Goal: Find specific page/section: Find specific page/section

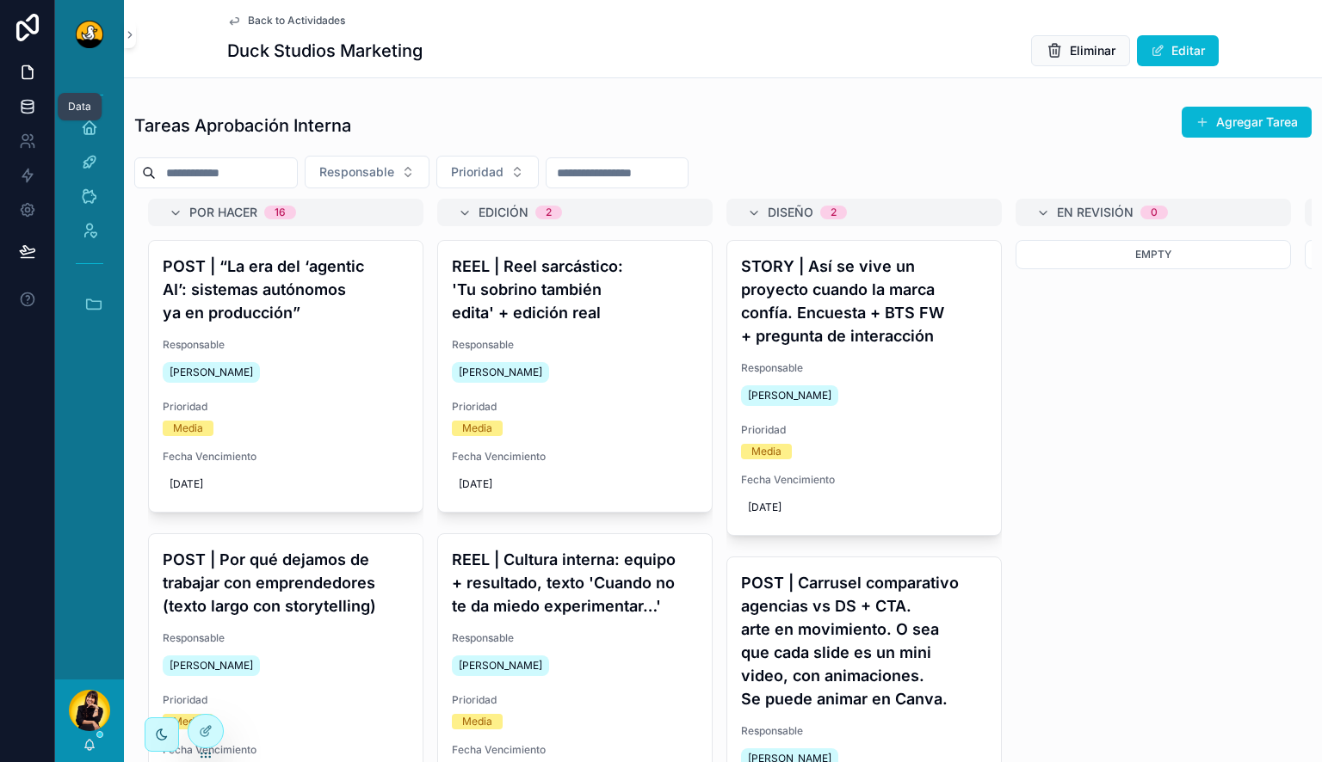
click at [29, 111] on icon at bounding box center [27, 106] width 17 height 17
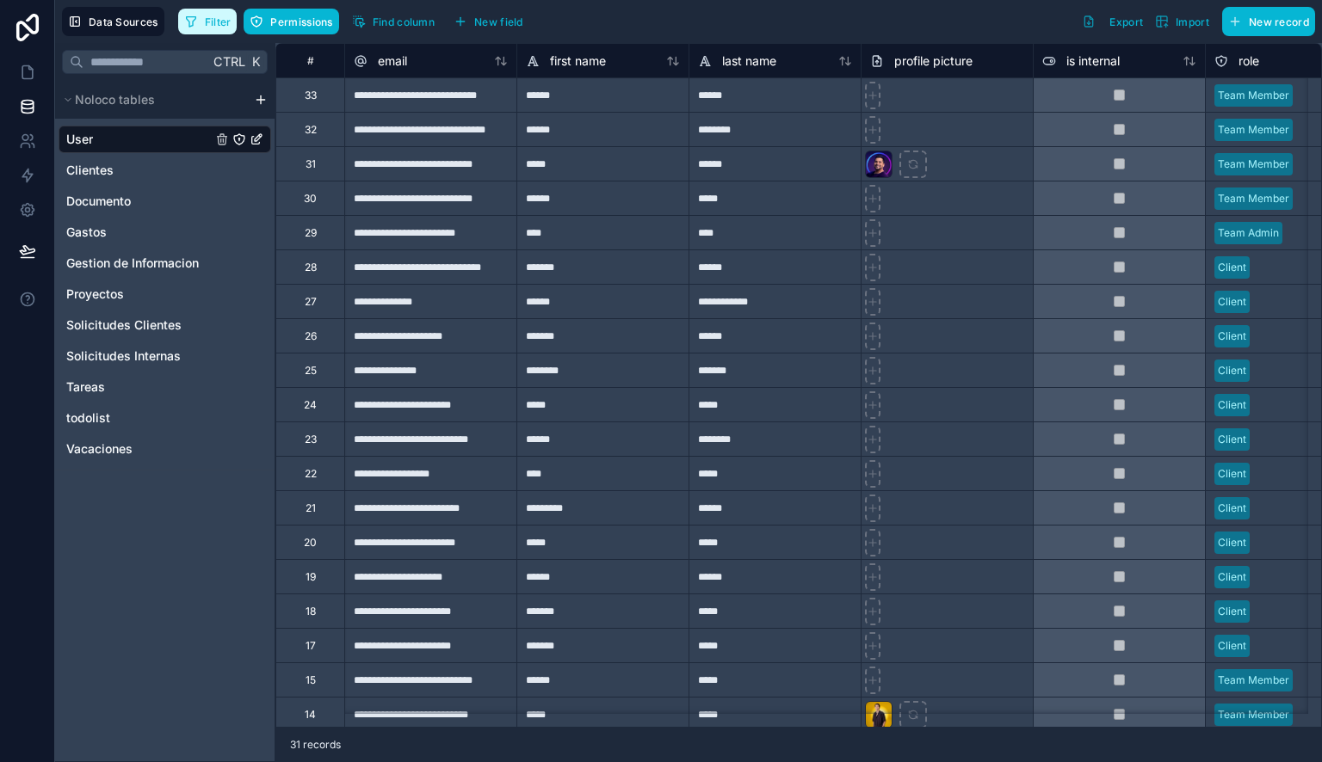
click at [211, 30] on button "Filter" at bounding box center [207, 22] width 59 height 26
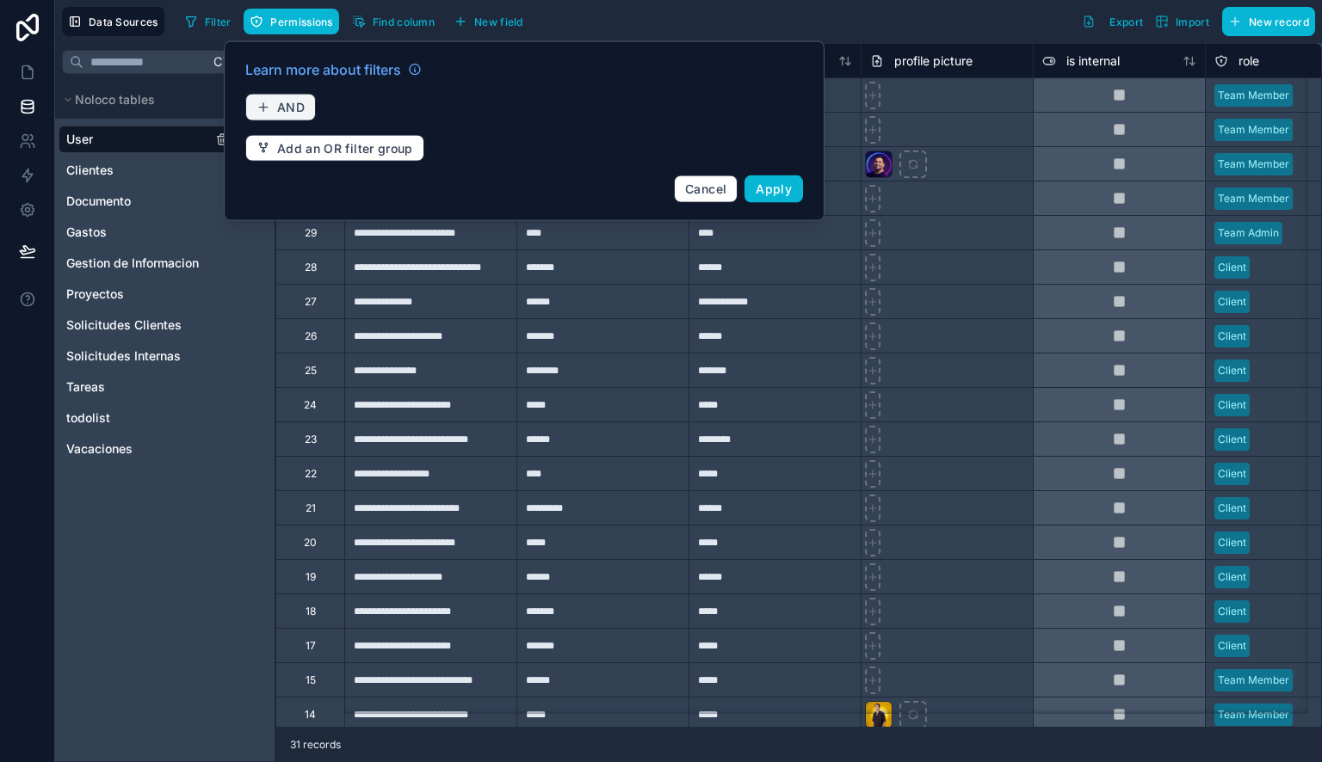
click at [293, 105] on span "AND" at bounding box center [291, 107] width 28 height 15
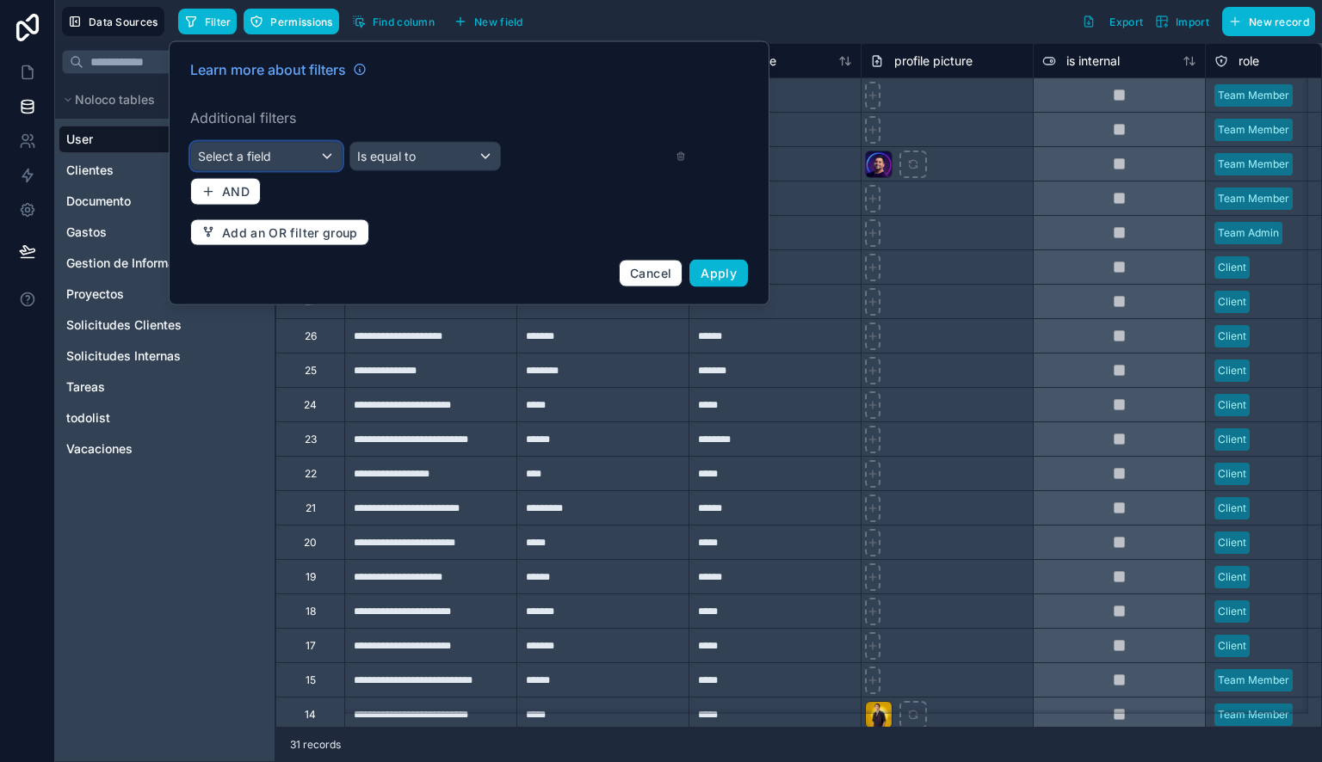
click at [287, 150] on div "Select a field" at bounding box center [266, 157] width 151 height 28
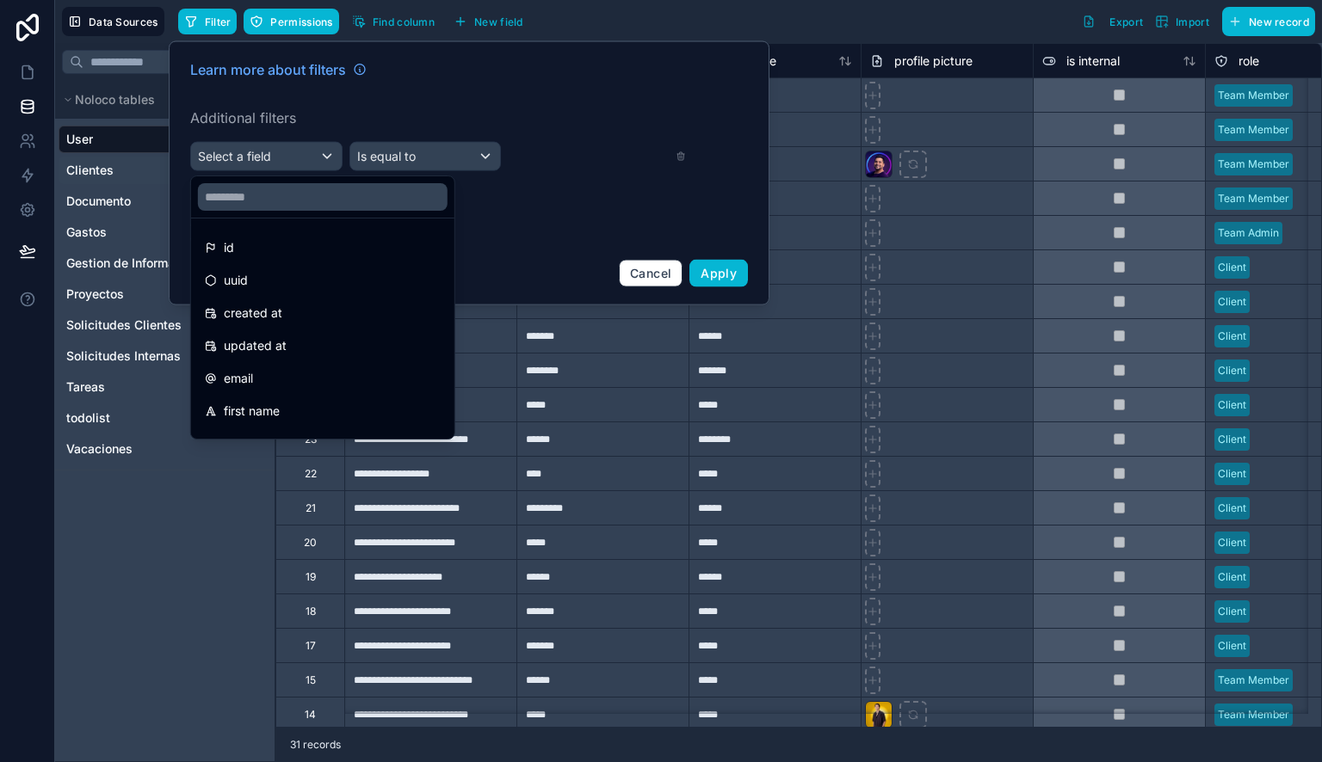
click at [137, 170] on div "Clientes" at bounding box center [165, 171] width 213 height 28
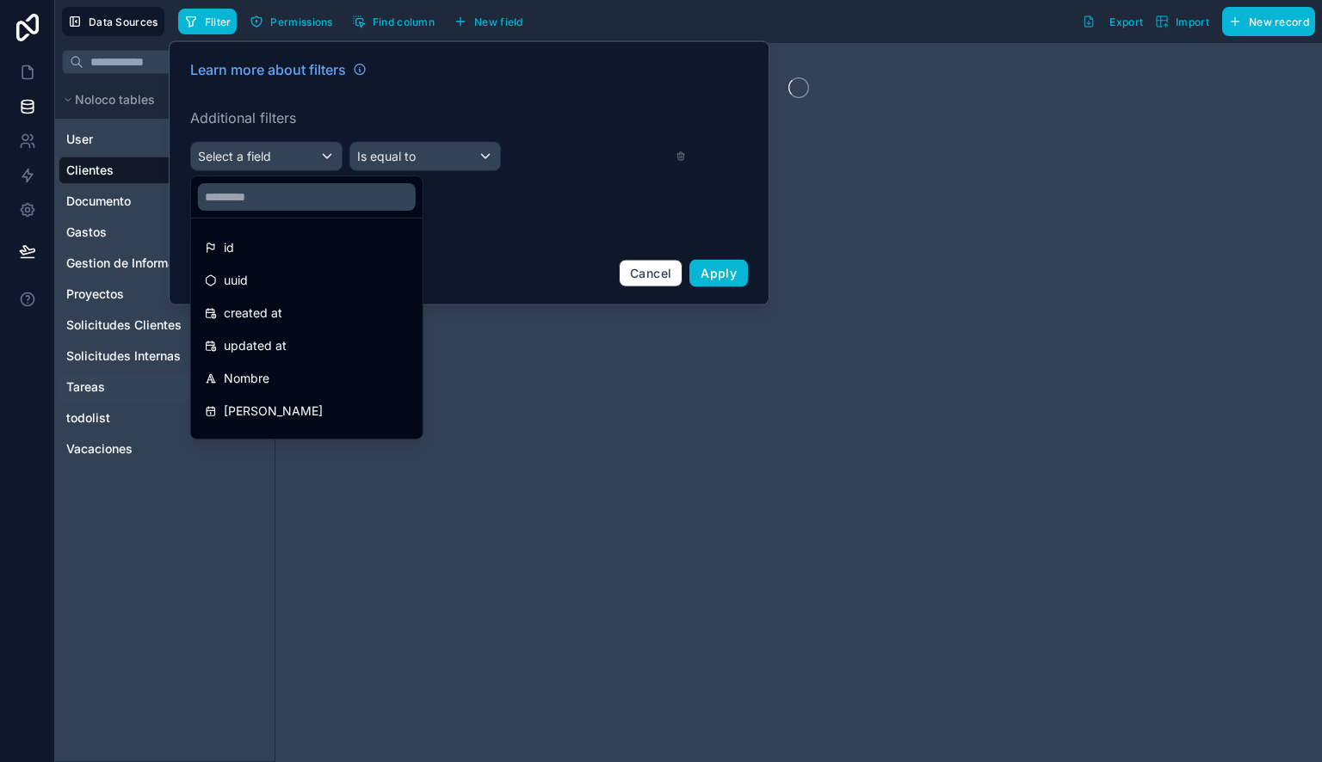
click at [117, 384] on div "Tareas" at bounding box center [165, 387] width 213 height 28
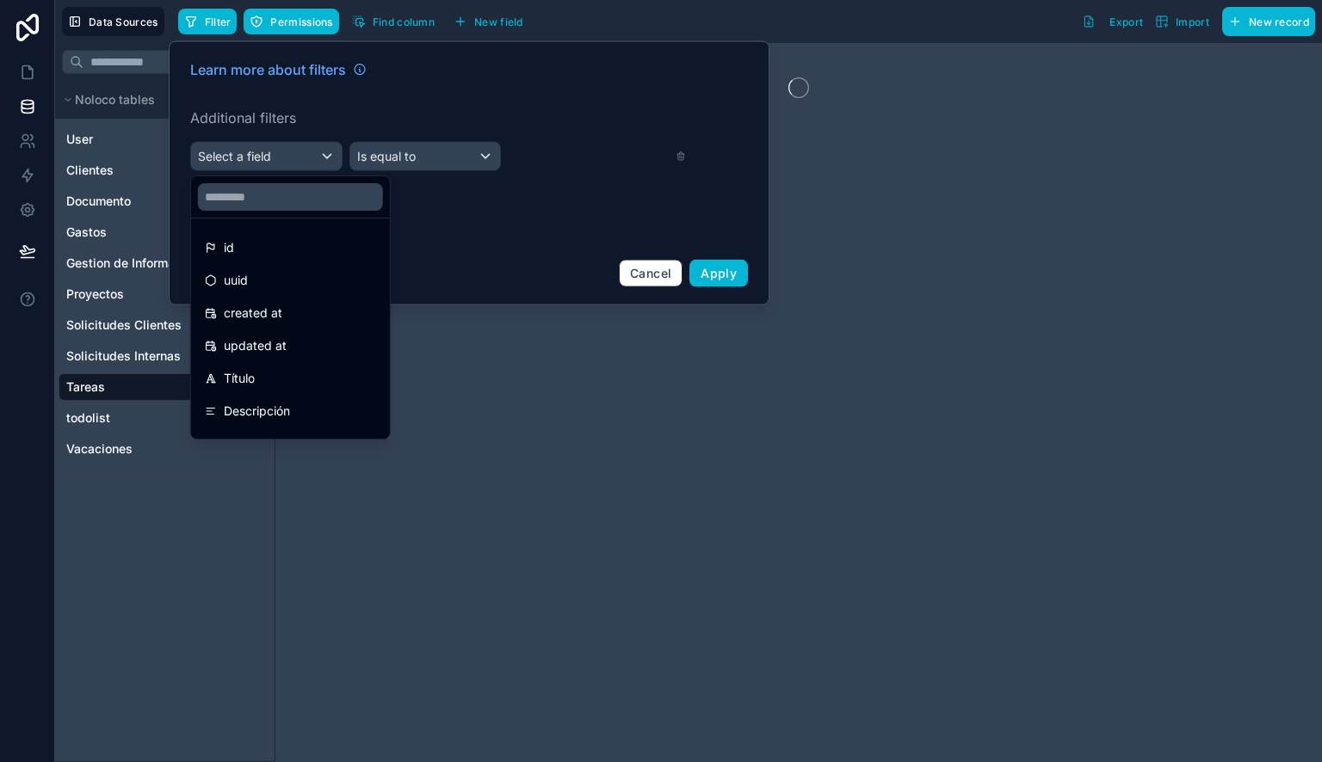
click at [280, 157] on div at bounding box center [469, 173] width 601 height 264
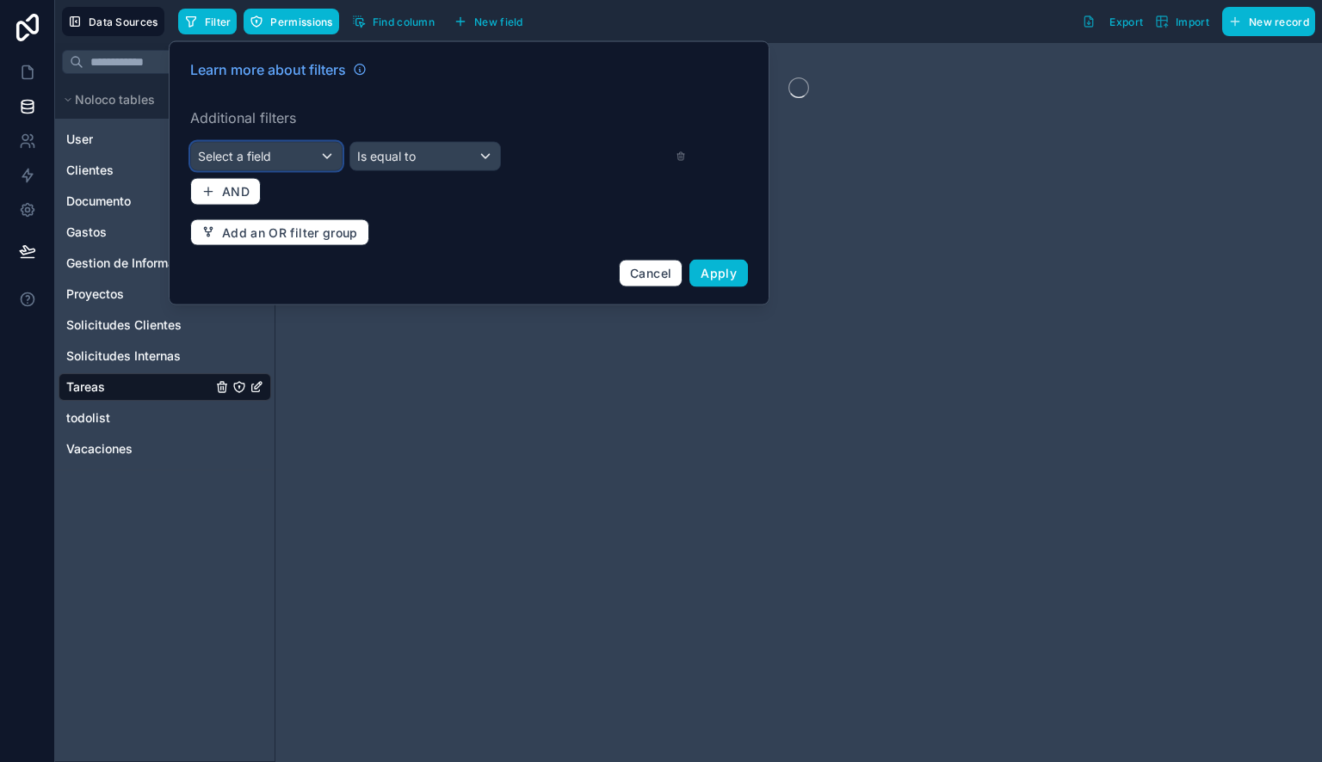
click at [314, 147] on div "Select a field" at bounding box center [266, 157] width 151 height 28
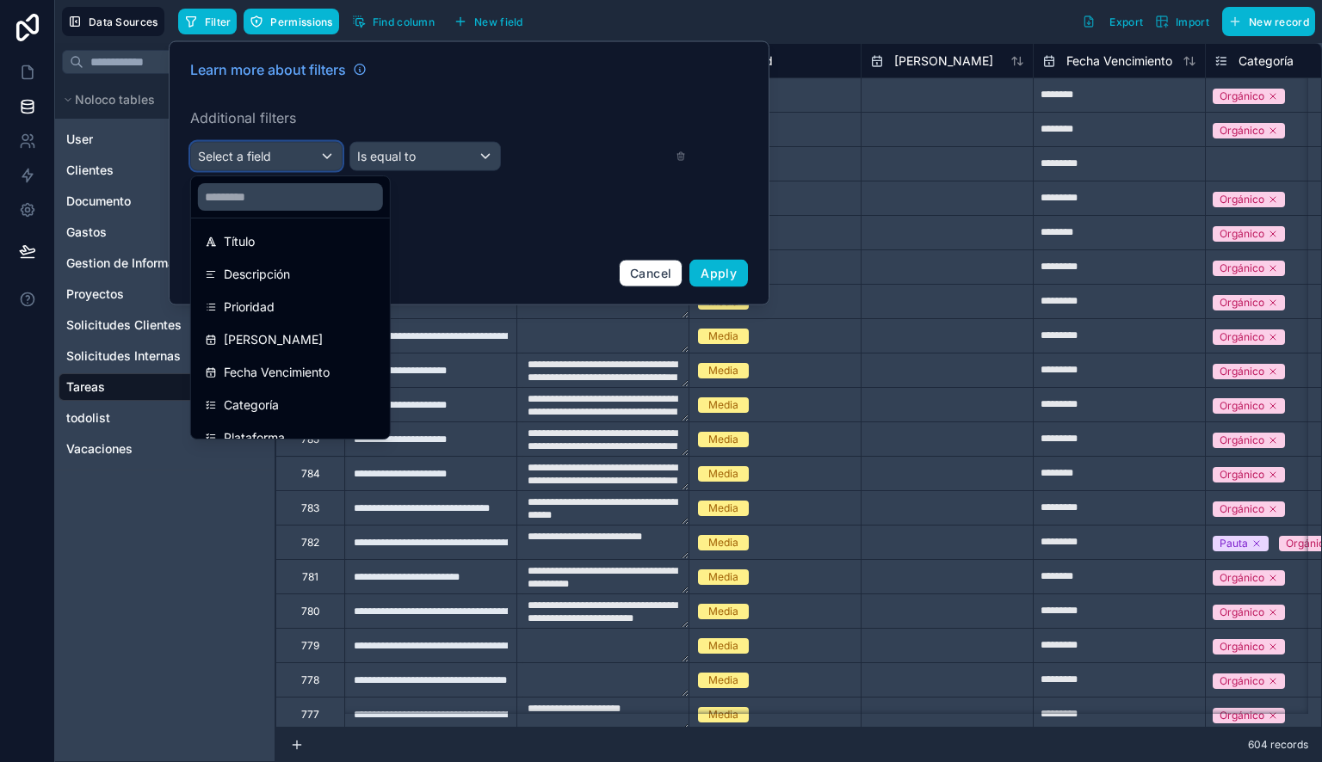
scroll to position [133, 0]
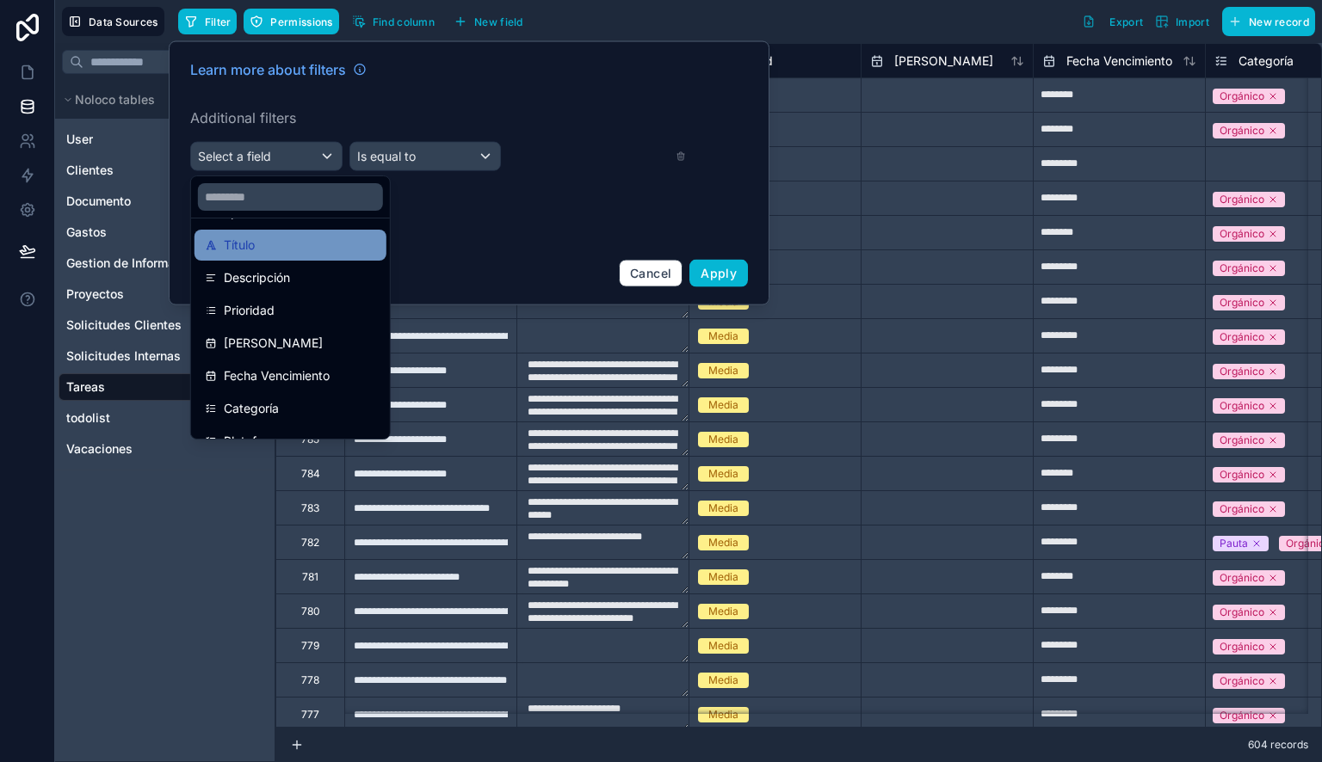
click at [287, 257] on div "Título" at bounding box center [290, 245] width 192 height 31
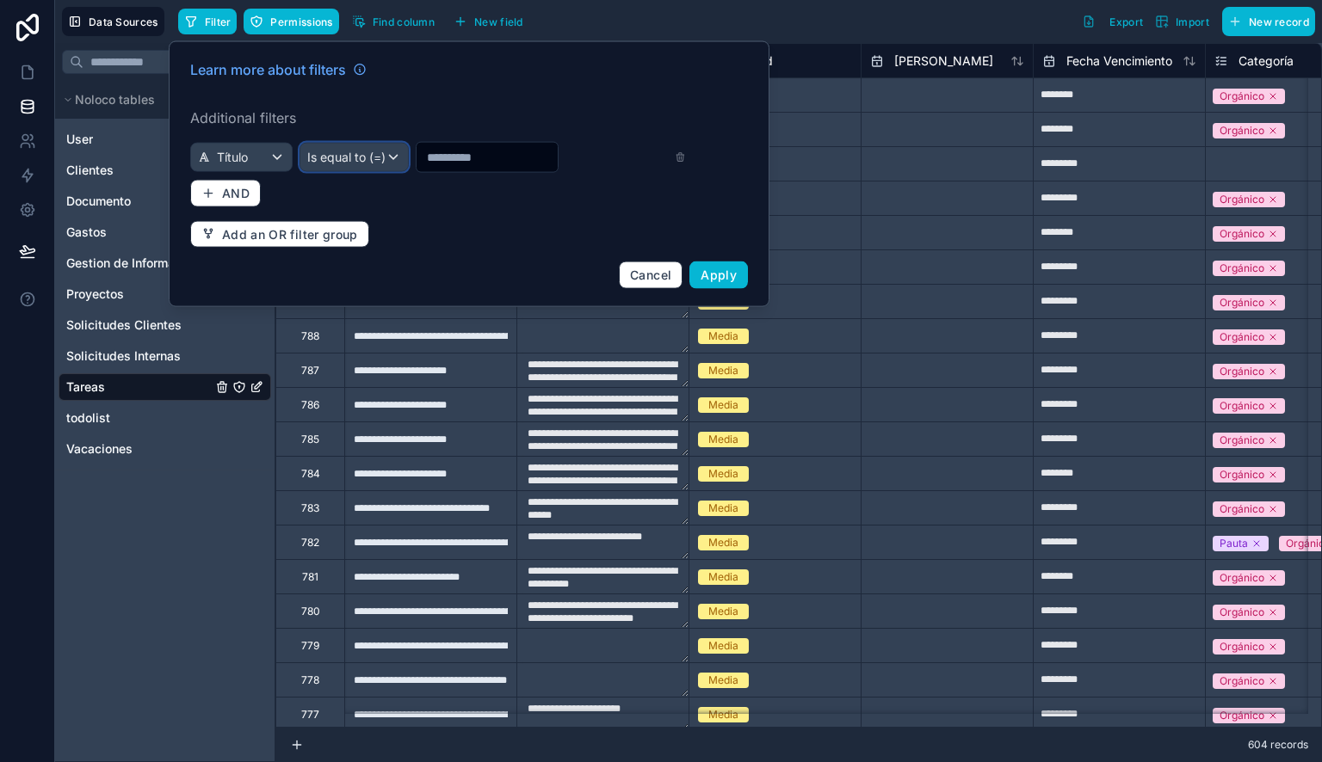
click at [336, 169] on div "Is equal to (=)" at bounding box center [354, 158] width 108 height 28
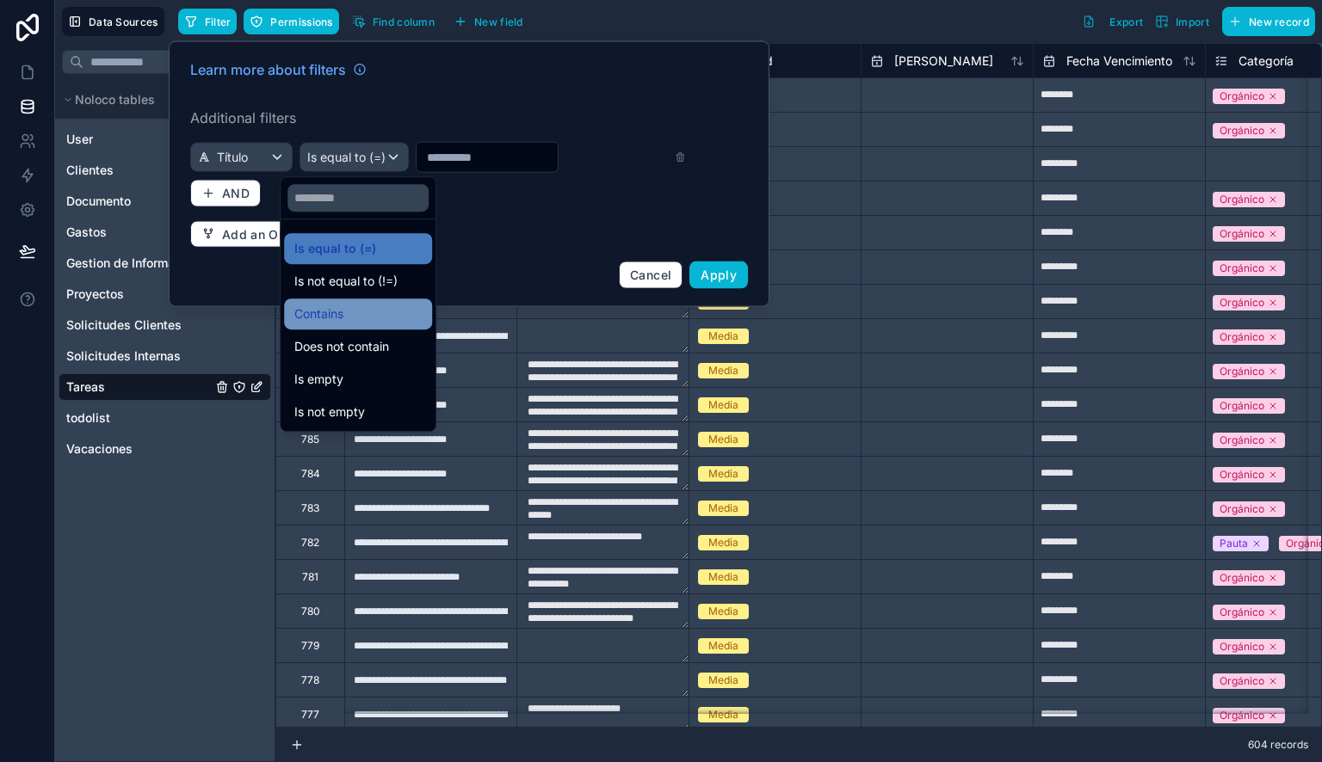
click at [371, 313] on div "Contains" at bounding box center [357, 314] width 127 height 21
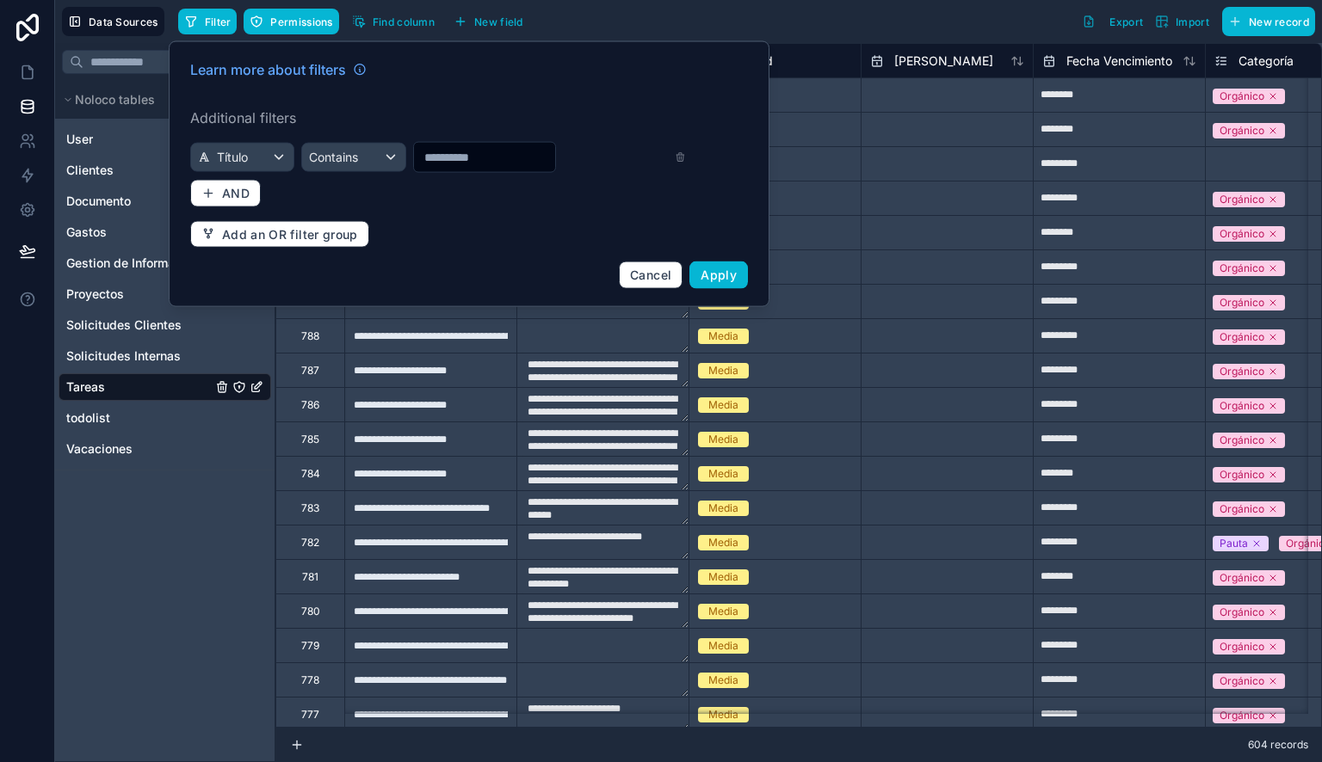
click at [453, 159] on input "text" at bounding box center [484, 157] width 141 height 24
type input "**********"
click at [735, 275] on span "Apply" at bounding box center [719, 275] width 36 height 15
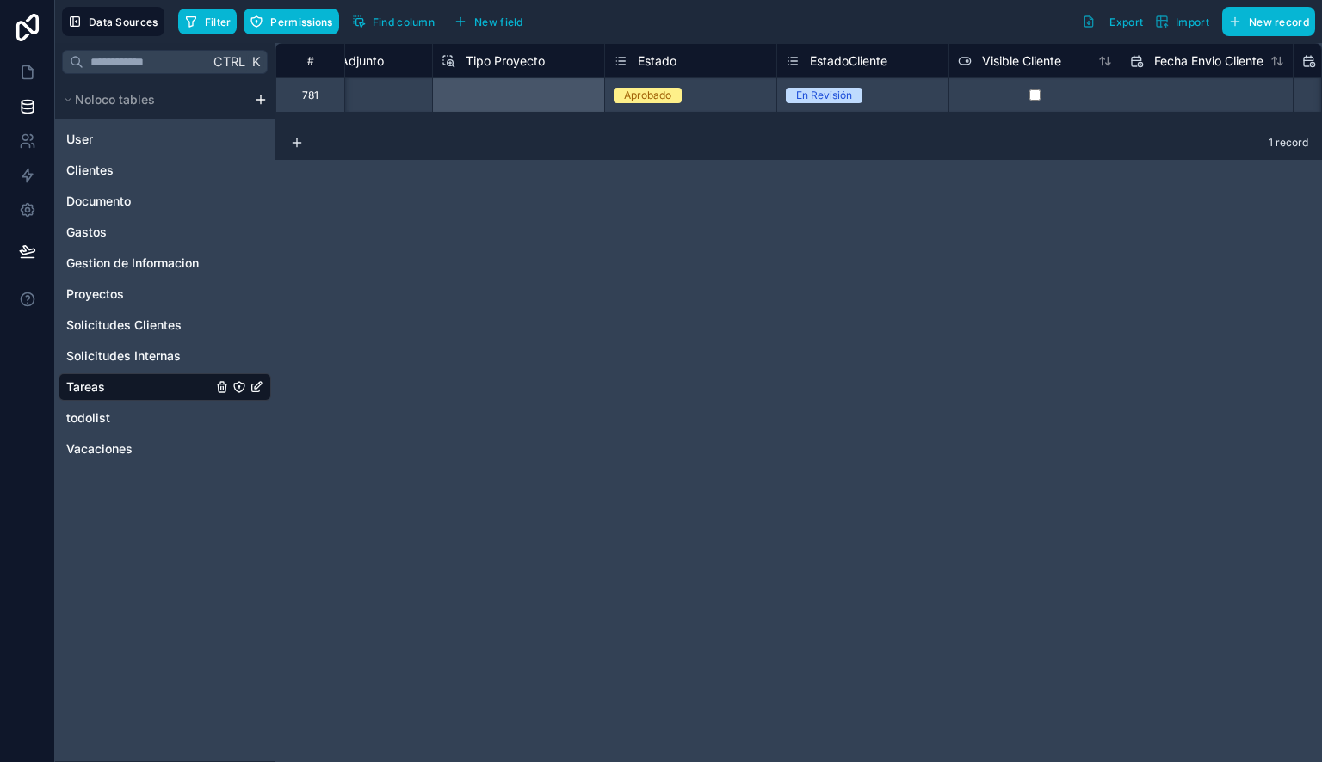
scroll to position [0, 1946]
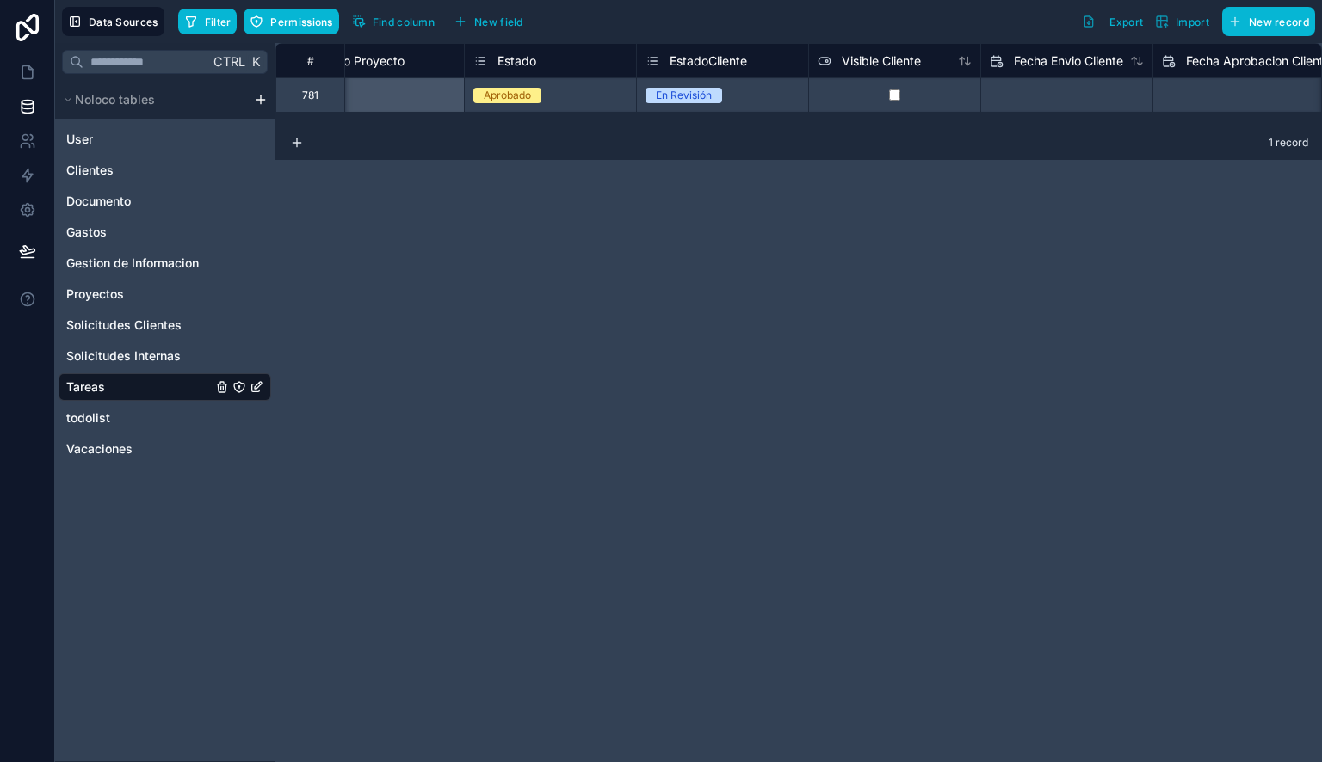
click at [861, 150] on div "1 record" at bounding box center [798, 143] width 1046 height 34
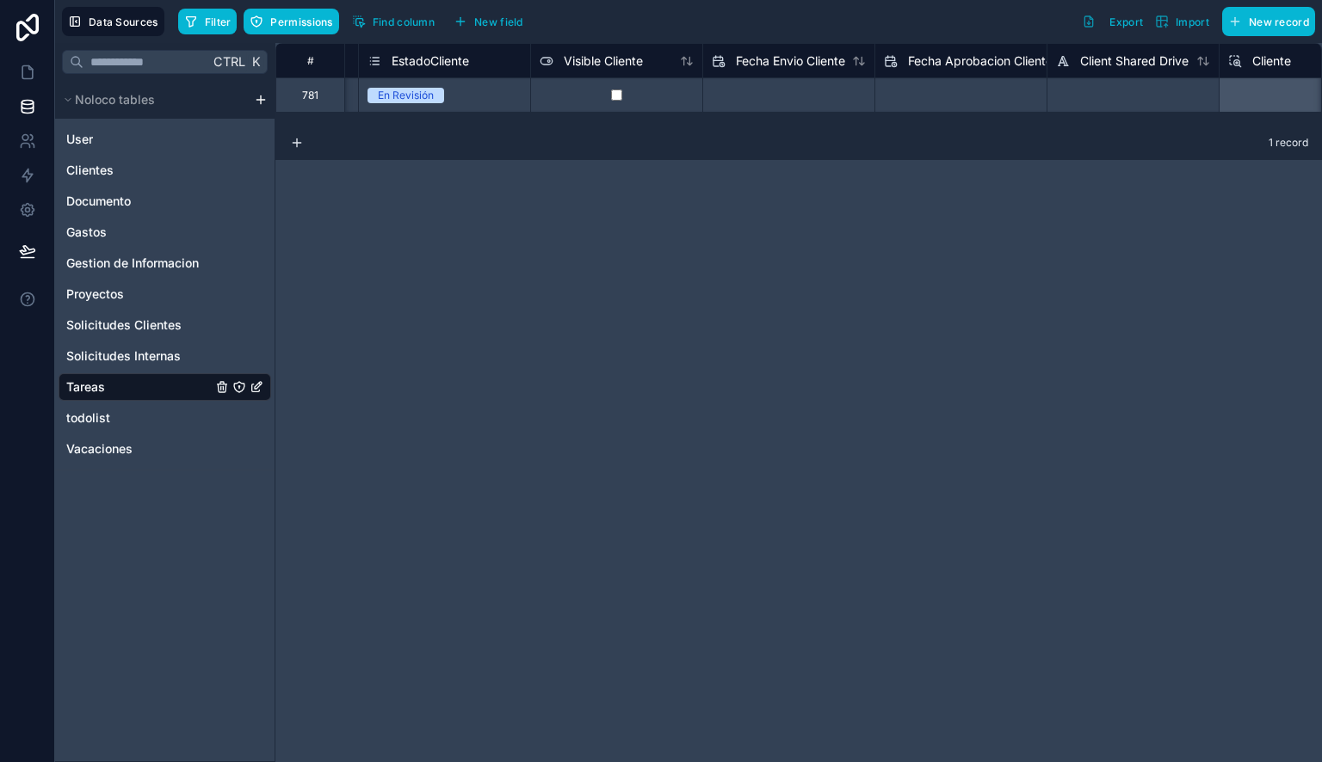
scroll to position [0, 2233]
